Goal: Complete application form

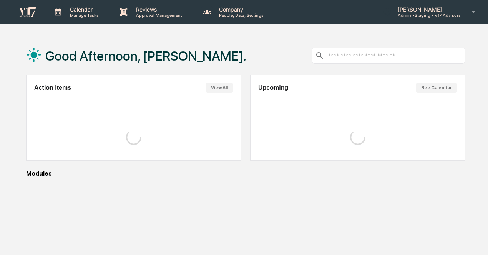
click at [452, 14] on p "Admin • Staging - V17 Advisors" at bounding box center [425, 15] width 69 height 5
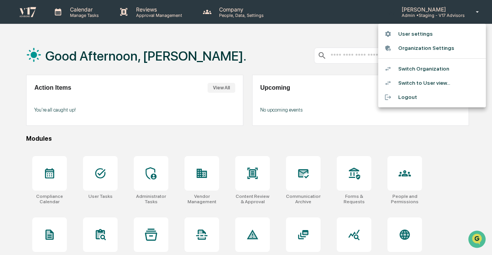
click at [435, 81] on li "Switch to User view..." at bounding box center [432, 83] width 108 height 14
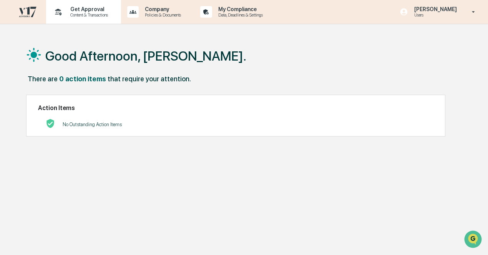
click at [89, 18] on div "Get Approval Content & Transactions" at bounding box center [82, 12] width 67 height 24
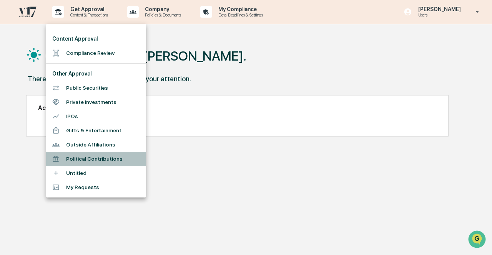
click at [105, 157] on li "Political Contributions" at bounding box center [96, 159] width 100 height 14
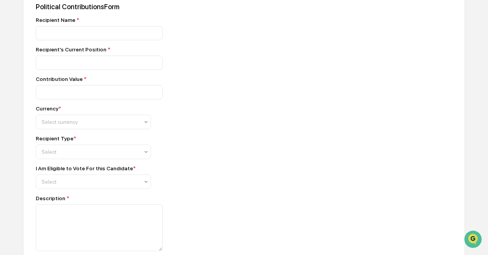
scroll to position [154, 0]
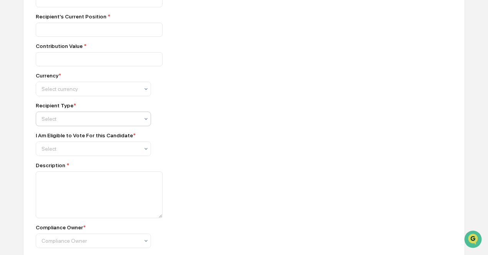
click at [137, 124] on div "Select" at bounding box center [90, 119] width 105 height 11
click at [228, 137] on div "I Am Eligible to Vote For this Candidate *" at bounding box center [170, 135] width 269 height 6
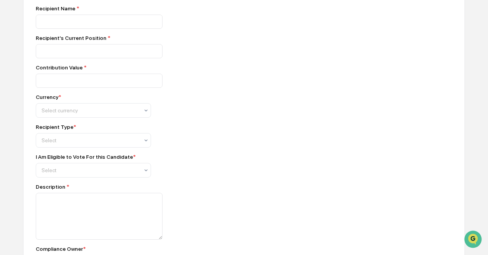
scroll to position [115, 0]
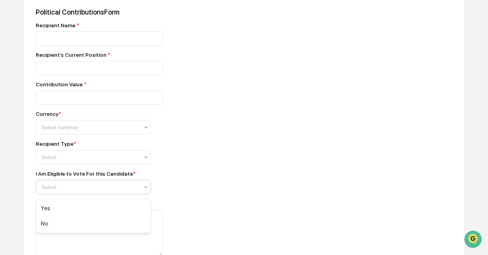
click at [150, 191] on div "Select" at bounding box center [93, 187] width 115 height 15
click at [183, 190] on div "I Am Eligible to Vote For this Candidate * Select" at bounding box center [170, 183] width 269 height 24
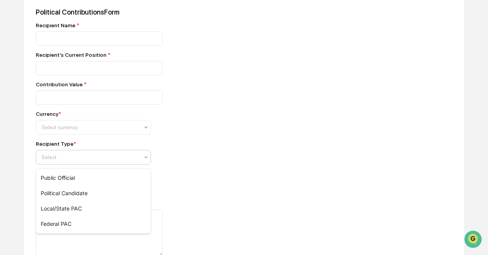
click at [145, 163] on div at bounding box center [146, 158] width 6 height 14
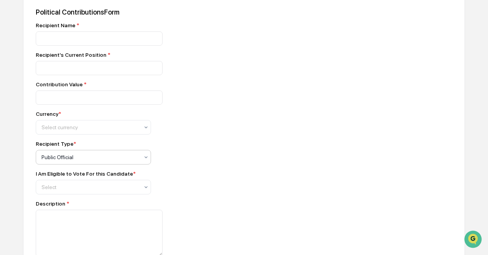
click at [225, 162] on div "Recipient Type * option Public Official, selected. Public Official" at bounding box center [170, 153] width 269 height 24
